Goal: Task Accomplishment & Management: Manage account settings

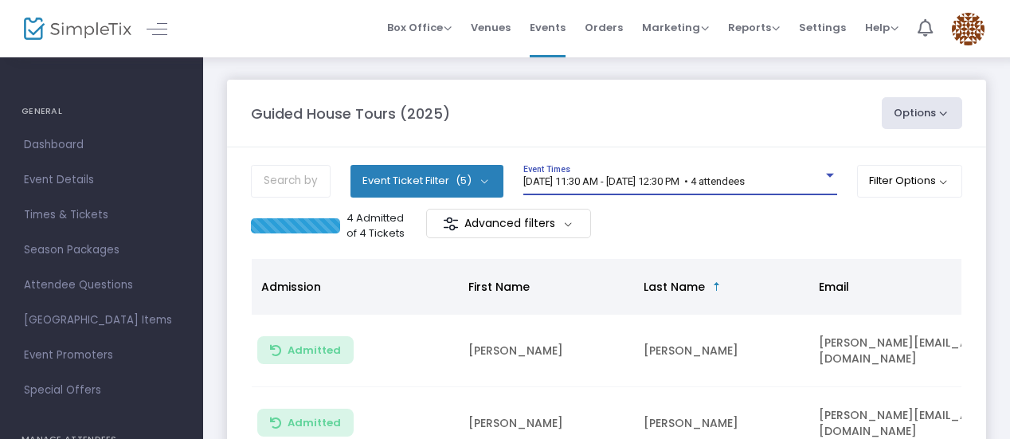
click at [803, 186] on div "[DATE] 11:30 AM - [DATE] 12:30 PM • 4 attendees" at bounding box center [672, 182] width 299 height 12
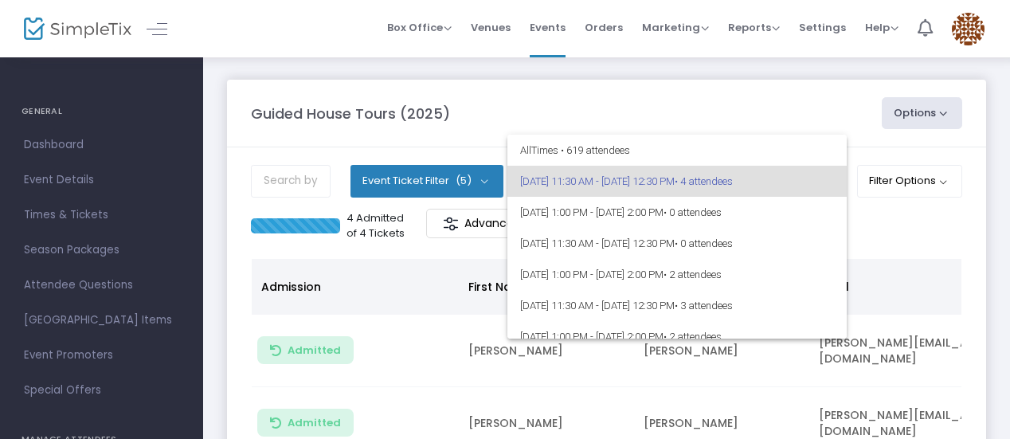
drag, startPoint x: 846, startPoint y: 138, endPoint x: 837, endPoint y: 209, distance: 71.4
click at [837, 209] on div "All Times • 619 attendees 2/5/2025 @ 11:30 AM - 2/5/2025 @ 12:30 PM • 4 attende…" at bounding box center [676, 237] width 339 height 204
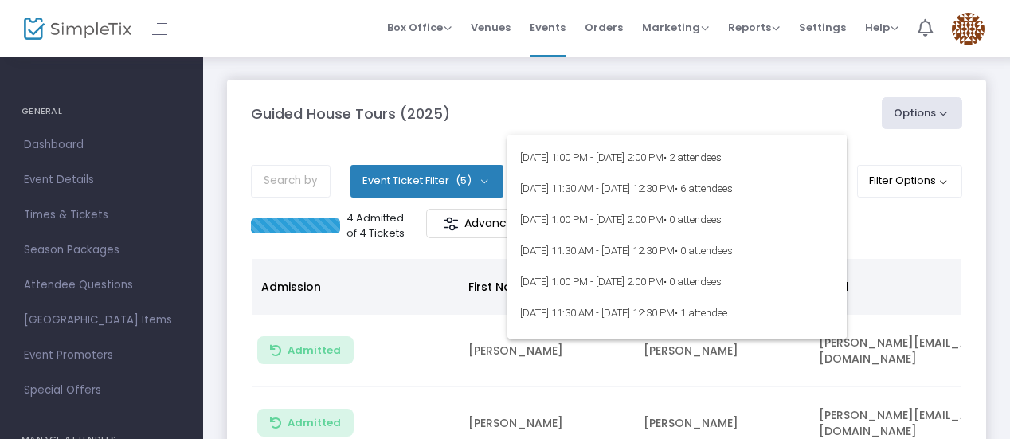
scroll to position [7070, 0]
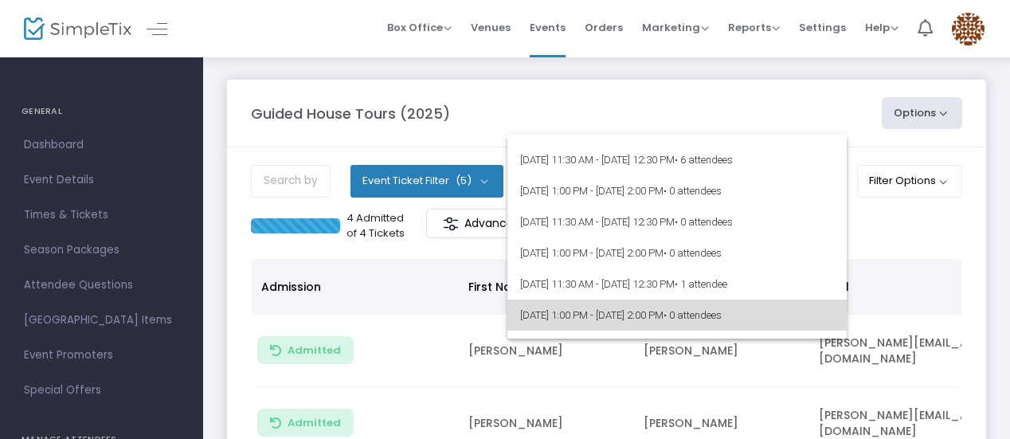
click at [729, 314] on span "9/19/2025 @ 1:00 PM - 9/19/2025 @ 2:00 PM • 0 attendees" at bounding box center [677, 314] width 314 height 31
